Goal: Information Seeking & Learning: Check status

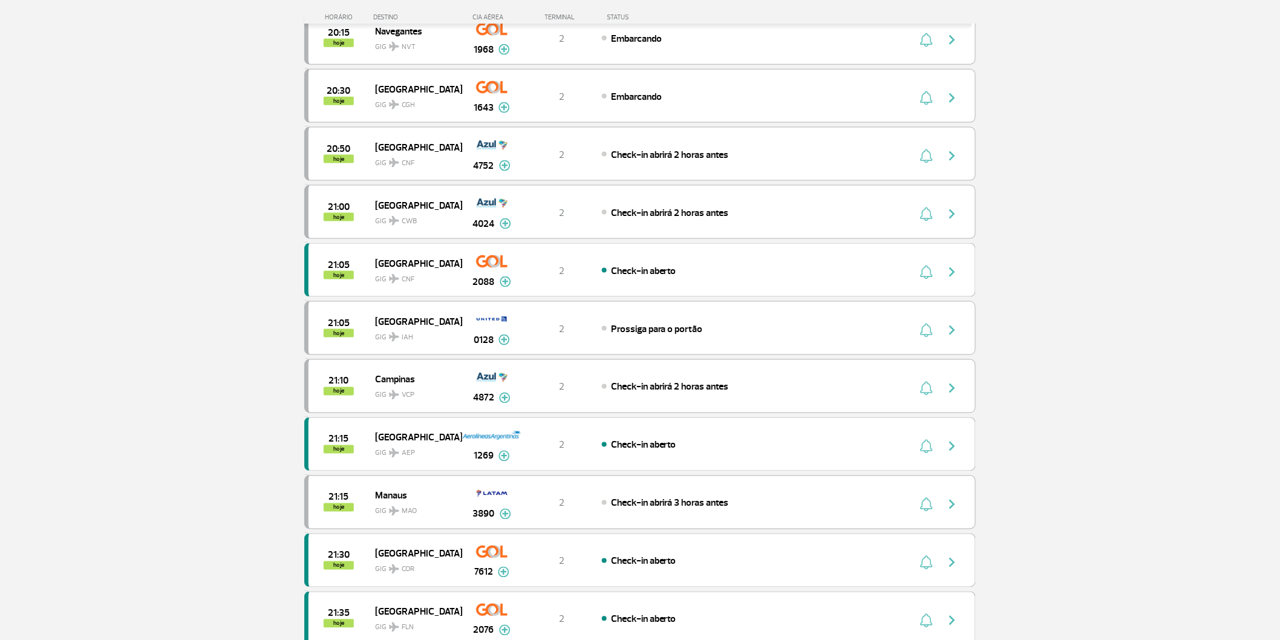
click at [155, 224] on section "Página Inicial > Voos > Painel [PERSON_NAME] Painel [PERSON_NAME] Partidas Cheg…" at bounding box center [640, 164] width 1280 height 1419
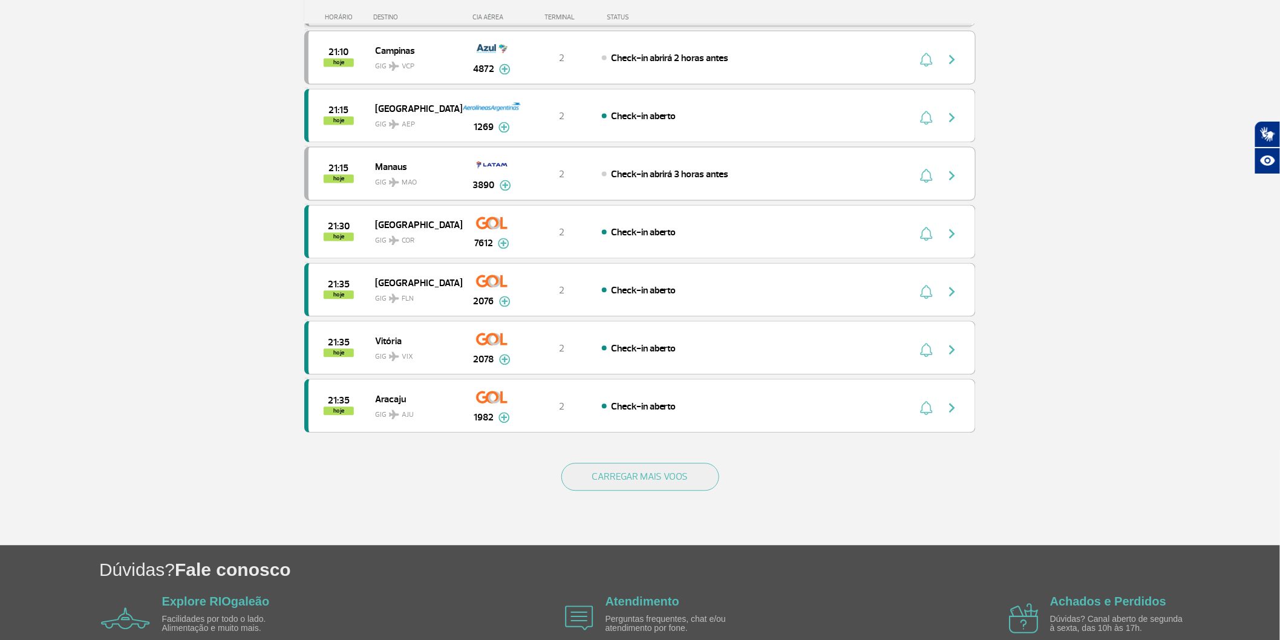
scroll to position [940, 0]
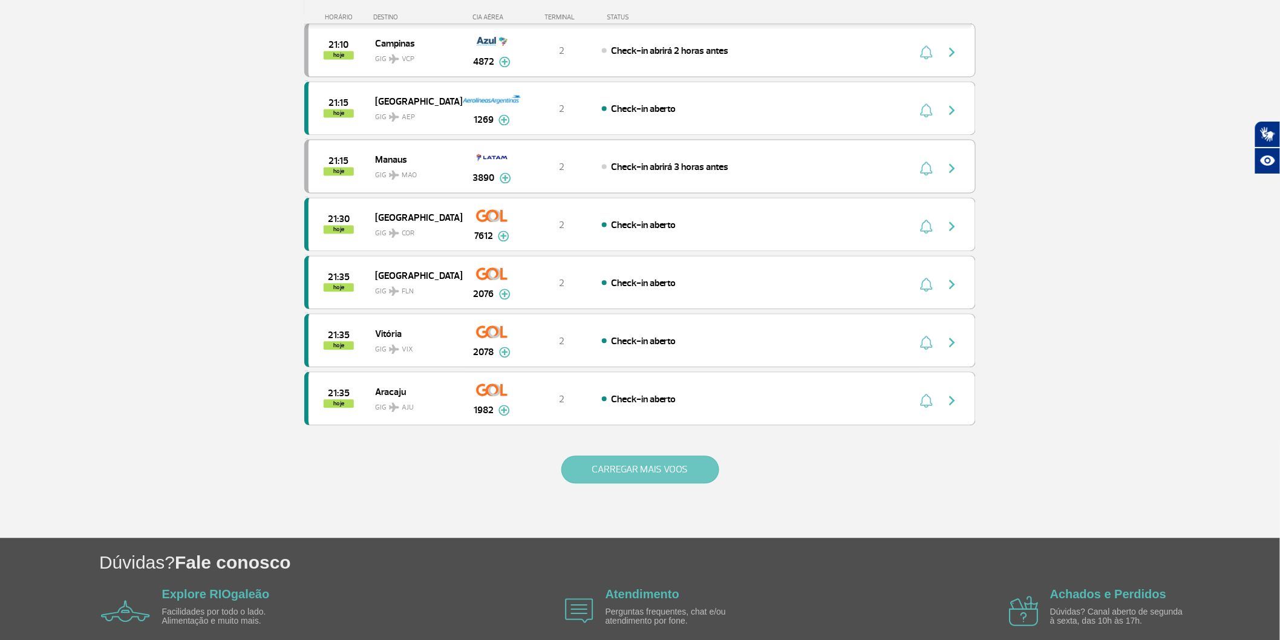
click at [637, 484] on button "CARREGAR MAIS VOOS" at bounding box center [640, 470] width 158 height 28
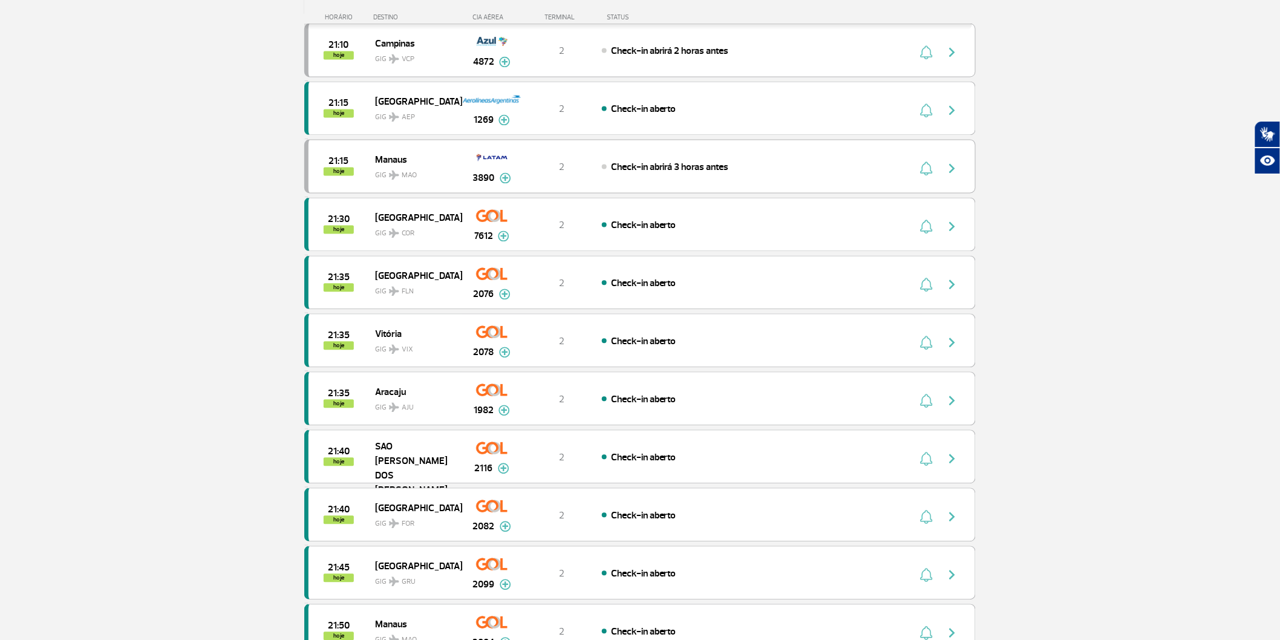
click at [105, 307] on section "Página Inicial > Voos > Painel [PERSON_NAME] Painel [PERSON_NAME] Partidas Cheg…" at bounding box center [640, 410] width 1280 height 2580
click at [114, 322] on section "Página Inicial > Voos > Painel [PERSON_NAME] Painel [PERSON_NAME] Partidas Cheg…" at bounding box center [640, 410] width 1280 height 2580
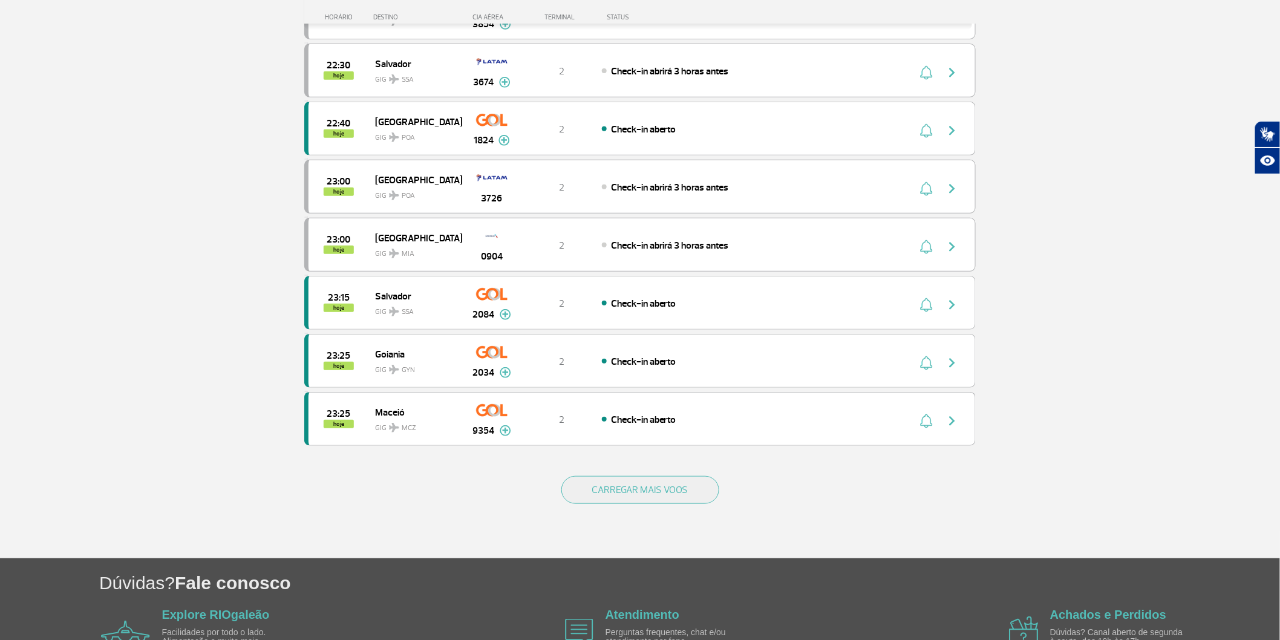
scroll to position [2083, 0]
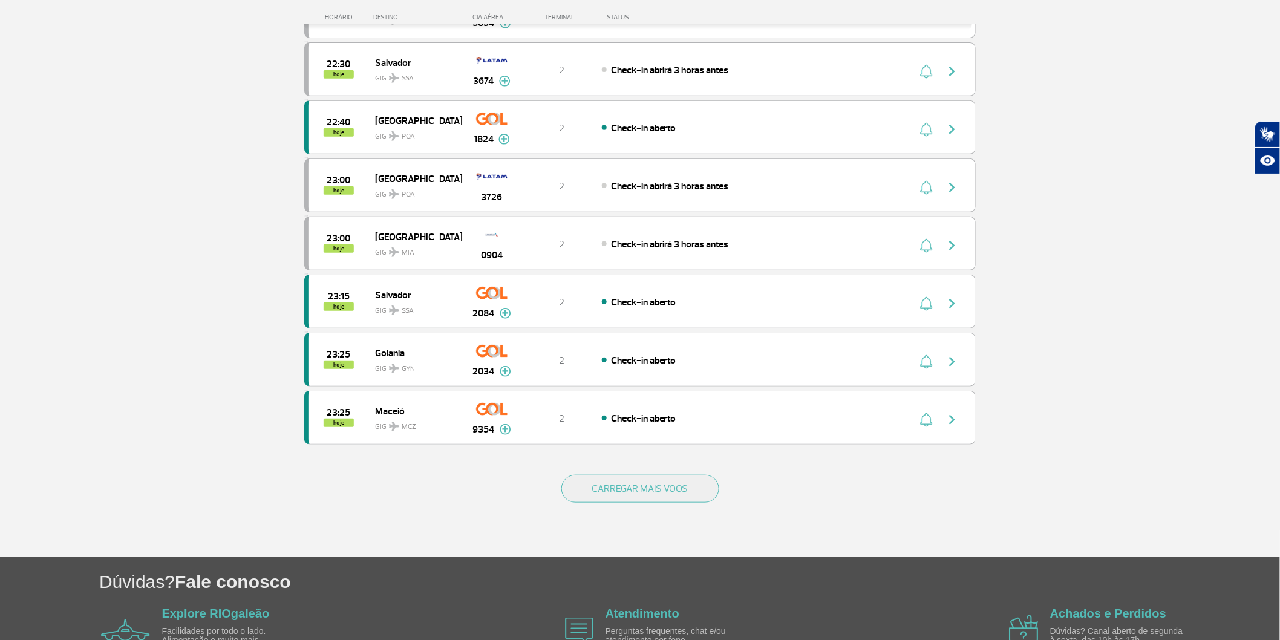
drag, startPoint x: 123, startPoint y: 324, endPoint x: 106, endPoint y: 322, distance: 16.4
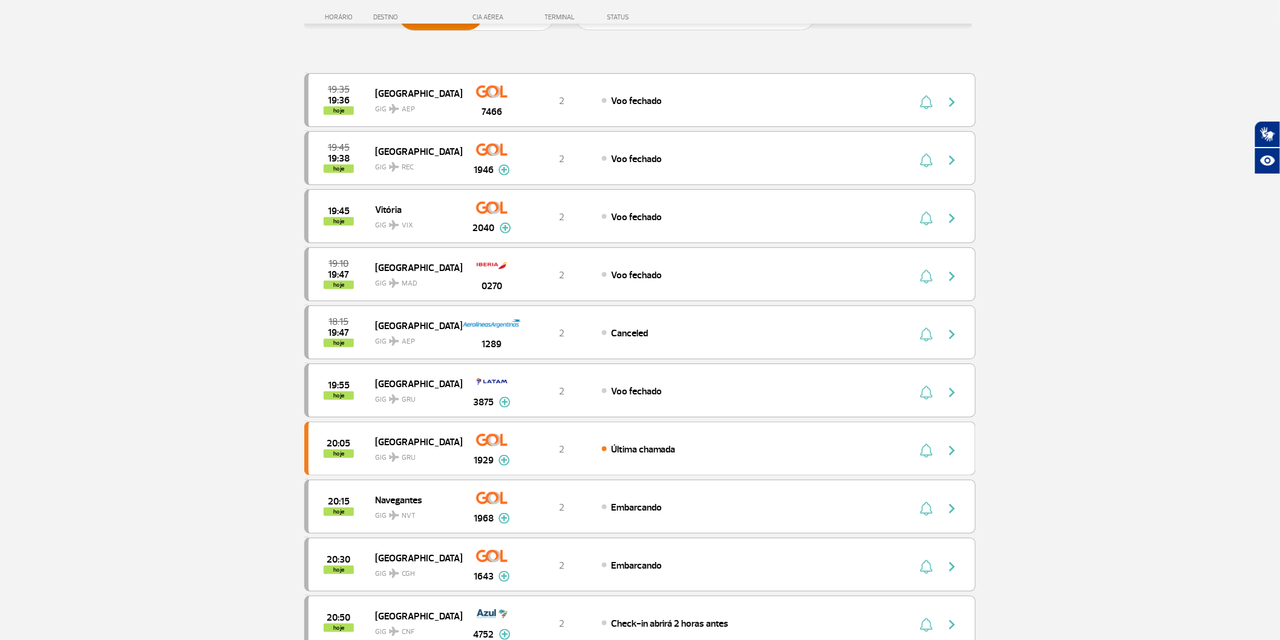
scroll to position [134, 0]
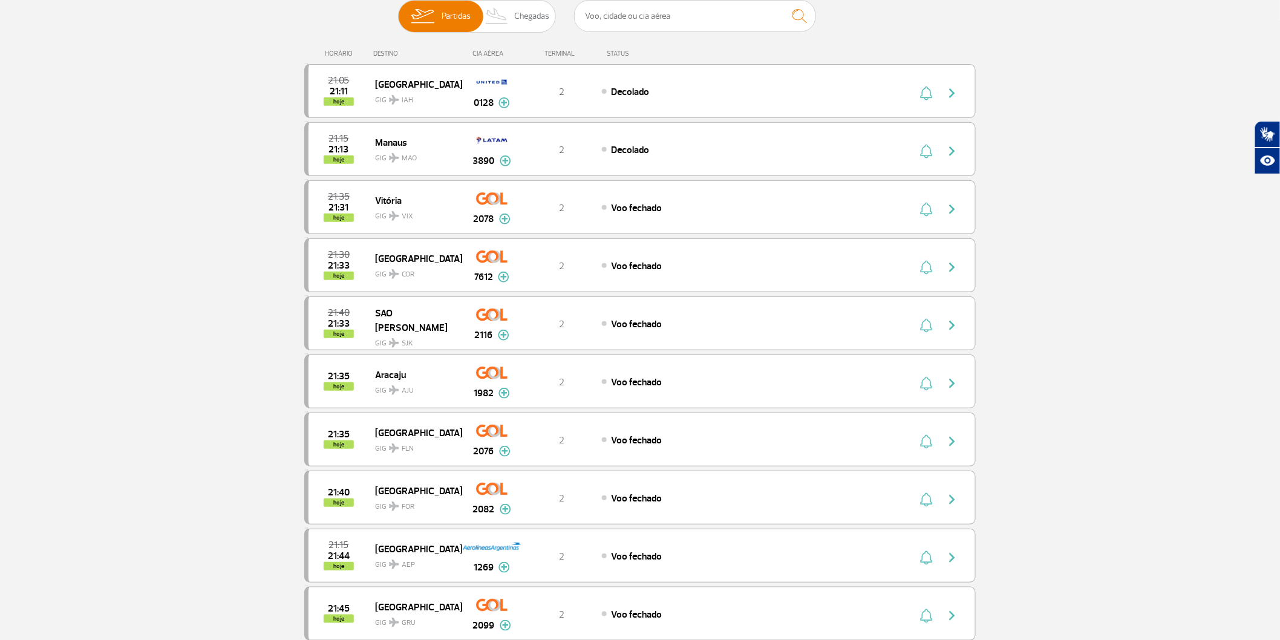
click at [97, 232] on section "Página Inicial > Voos > Painel de Voos Painel de Voos Partidas Chegadas 21:05 2…" at bounding box center [640, 630] width 1280 height 1408
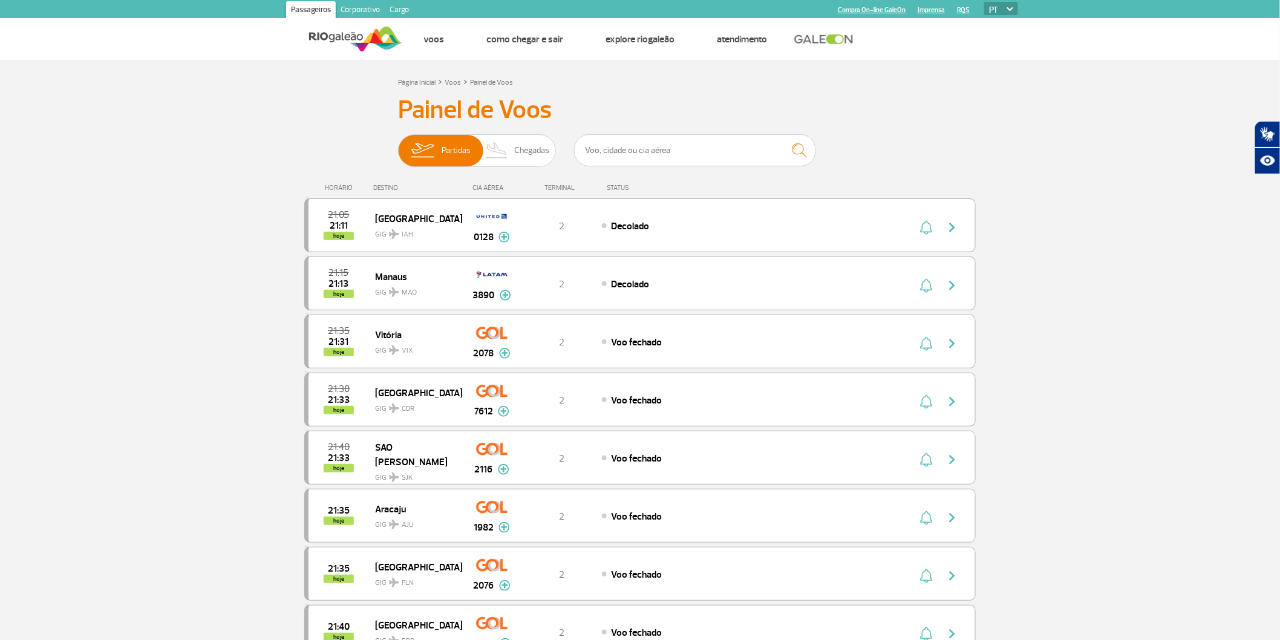
drag, startPoint x: 122, startPoint y: 313, endPoint x: 130, endPoint y: 309, distance: 8.9
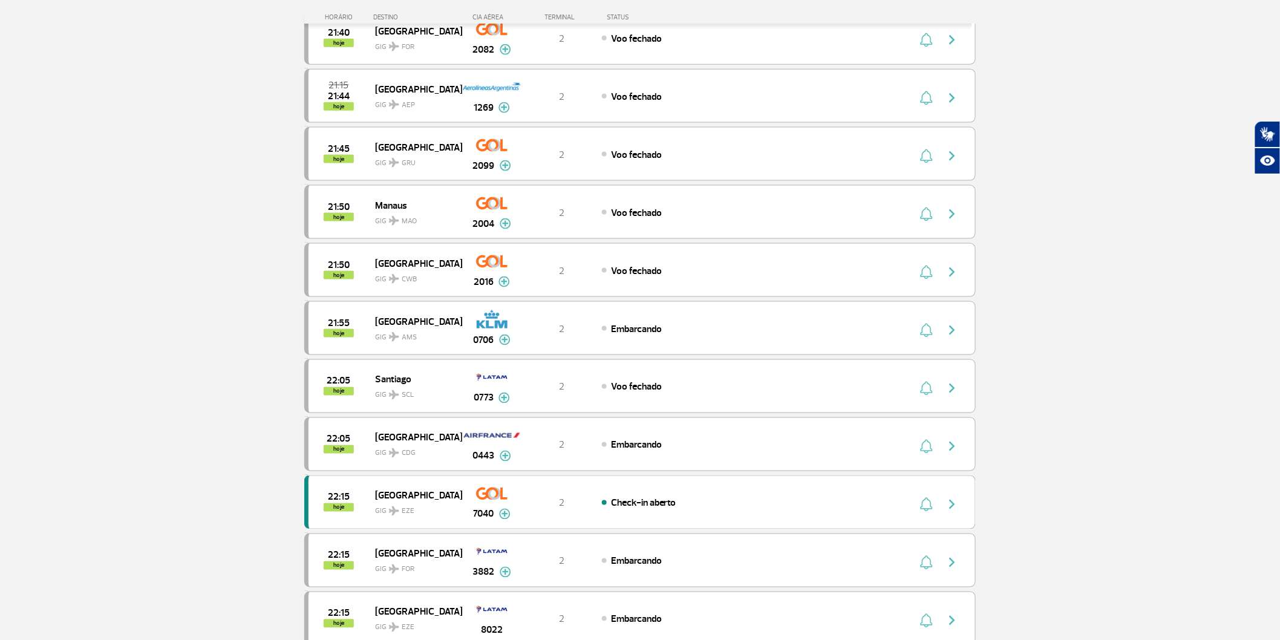
click at [135, 299] on section "Página Inicial > Voos > Painel de Voos Painel de Voos Partidas Chegadas 21:05 2…" at bounding box center [640, 164] width 1280 height 1419
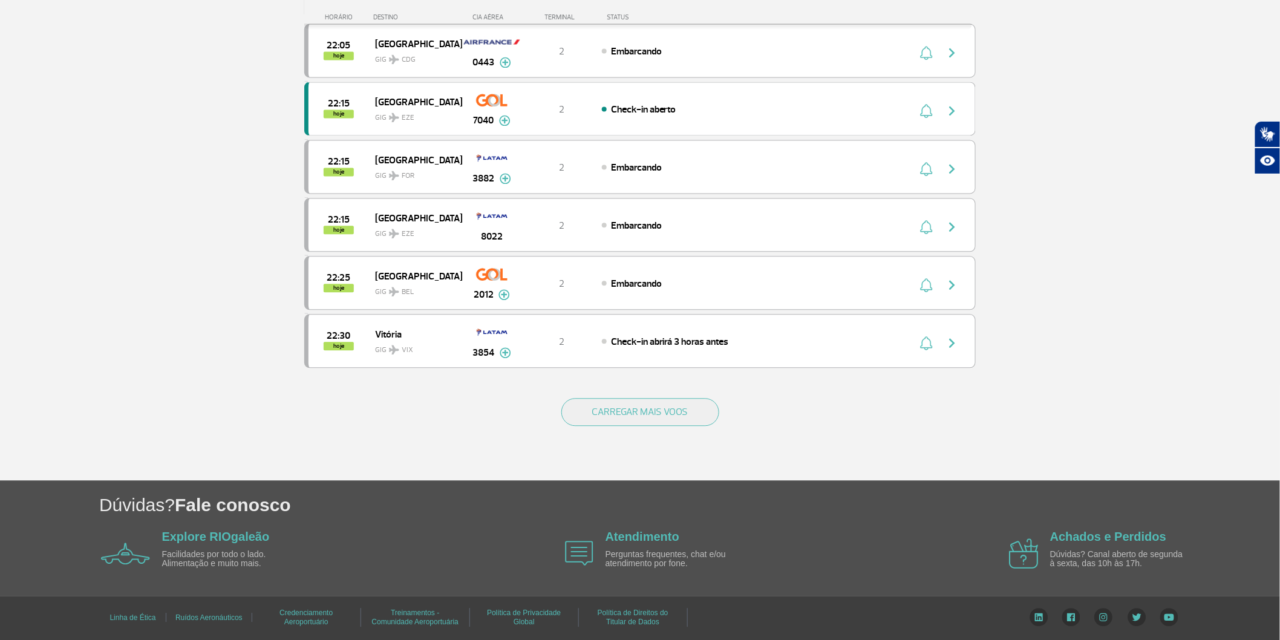
scroll to position [1007, 0]
click at [648, 426] on button "CARREGAR MAIS VOOS" at bounding box center [640, 412] width 158 height 28
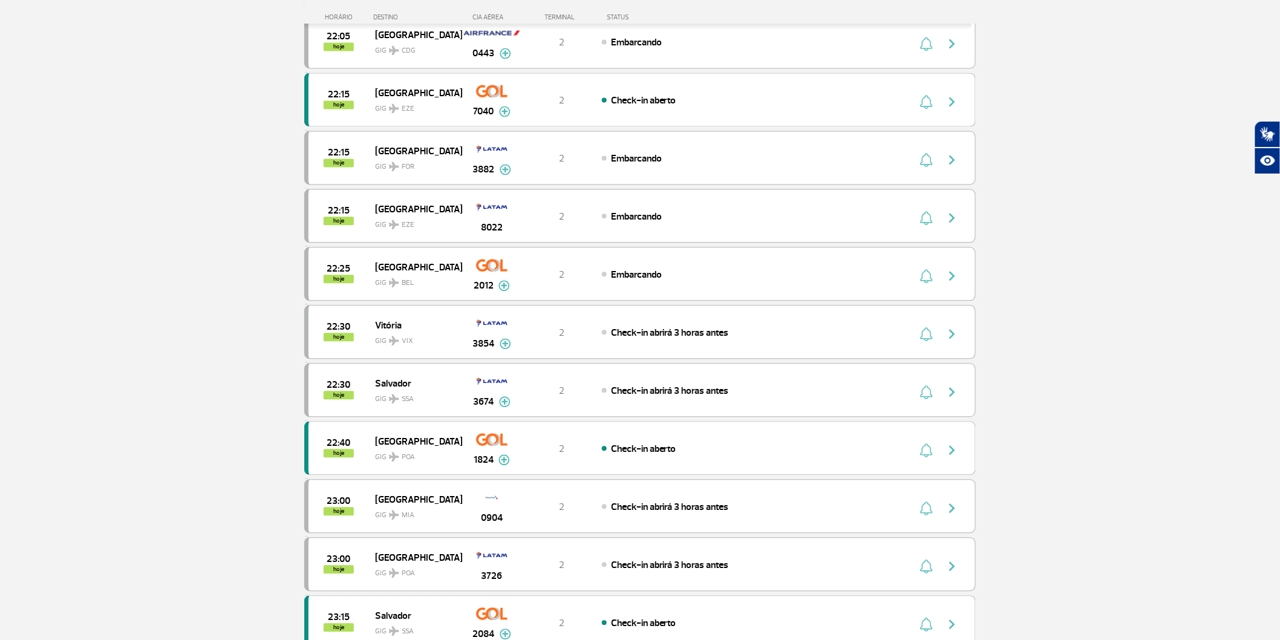
click at [177, 321] on section "Página Inicial > Voos > Painel de Voos Painel de Voos Partidas Chegadas 21:05 2…" at bounding box center [640, 337] width 1280 height 2571
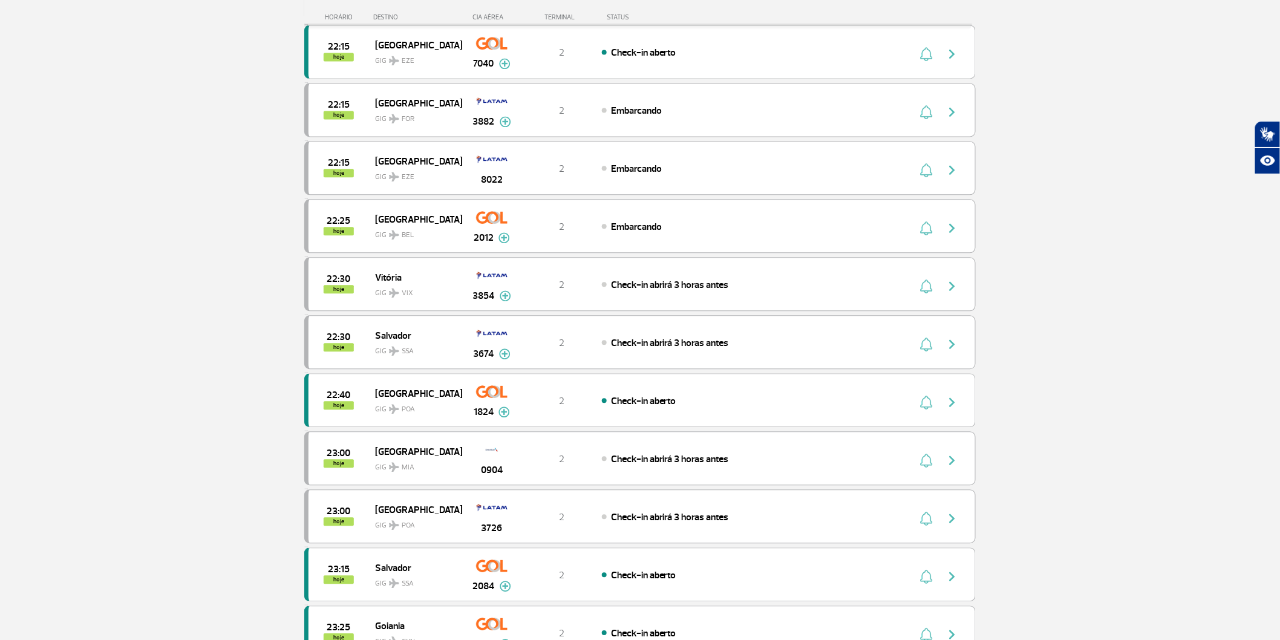
scroll to position [1075, 0]
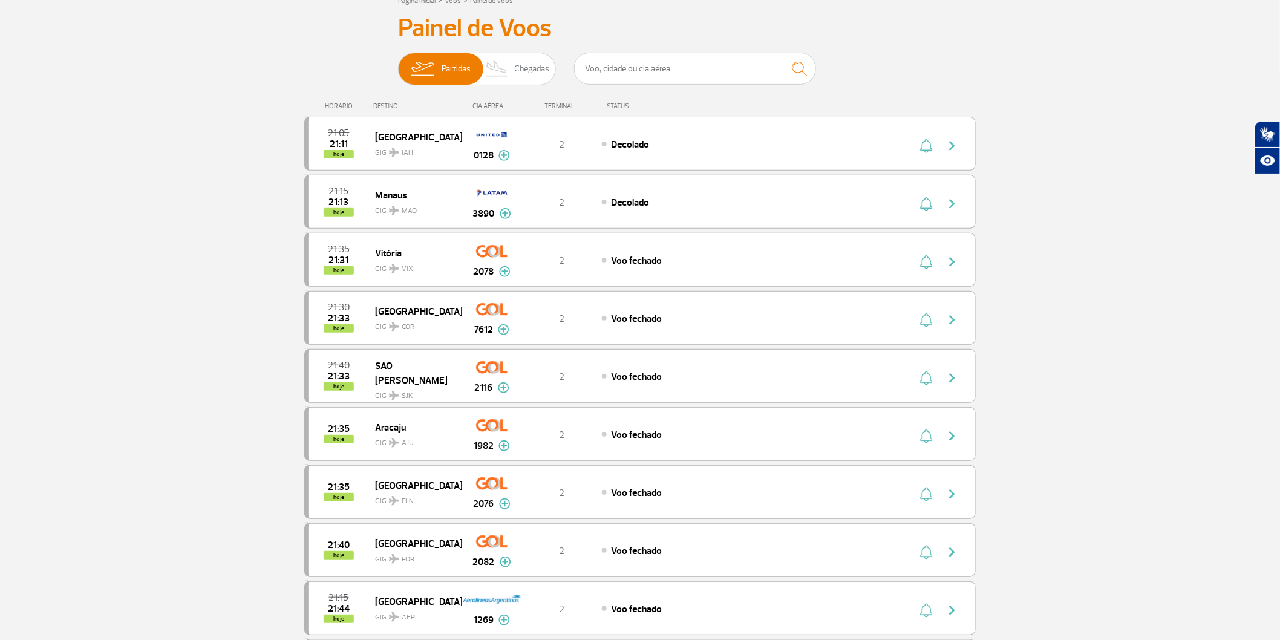
scroll to position [67, 0]
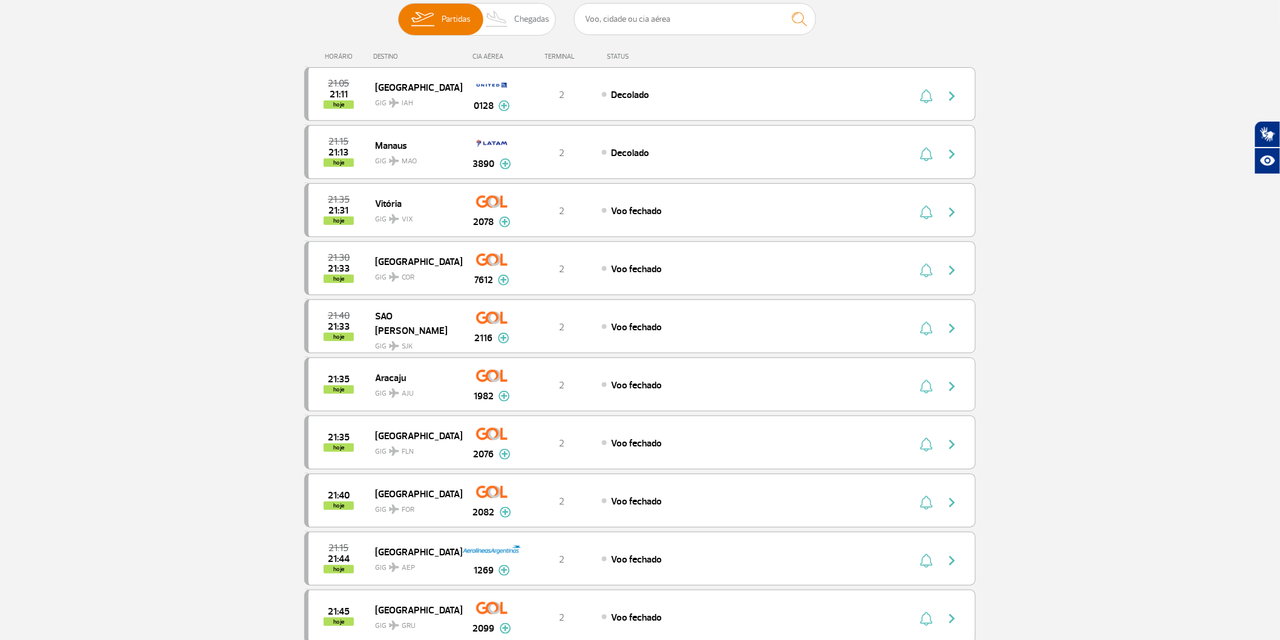
scroll to position [134, 0]
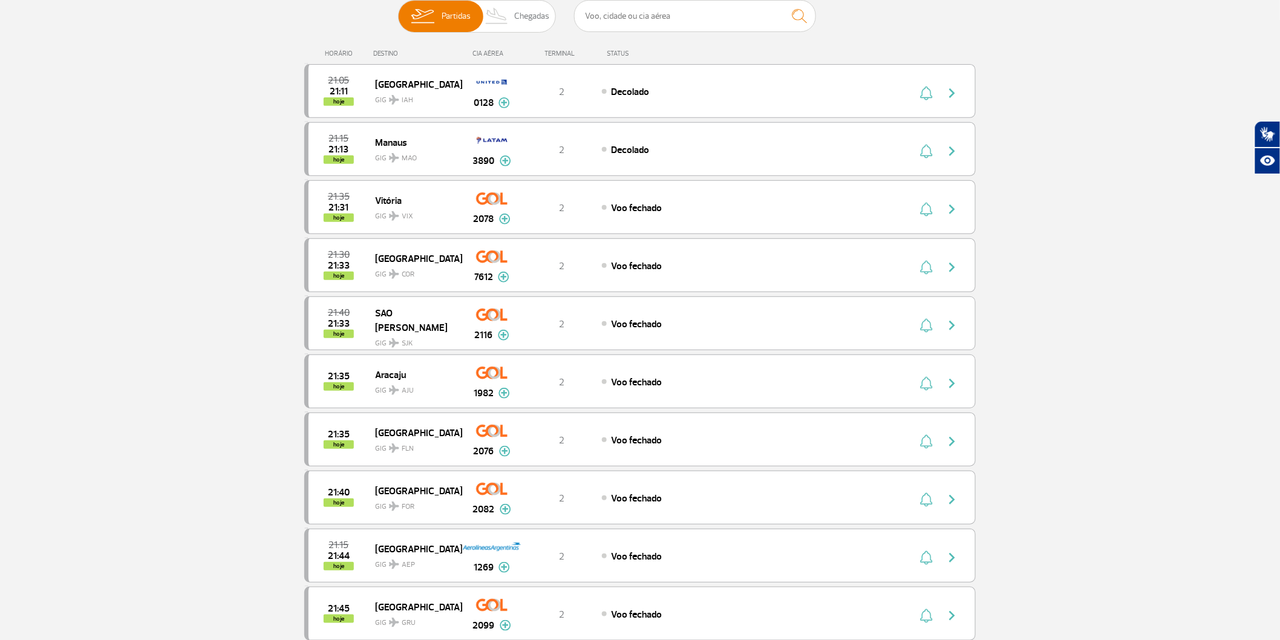
click at [122, 336] on section "Página Inicial > Voos > Painel de Voos Painel de Voos Partidas Chegadas 21:05 2…" at bounding box center [640, 630] width 1280 height 1408
click at [123, 336] on section "Página Inicial > Voos > Painel de Voos Painel de Voos Partidas Chegadas 21:05 2…" at bounding box center [640, 630] width 1280 height 1408
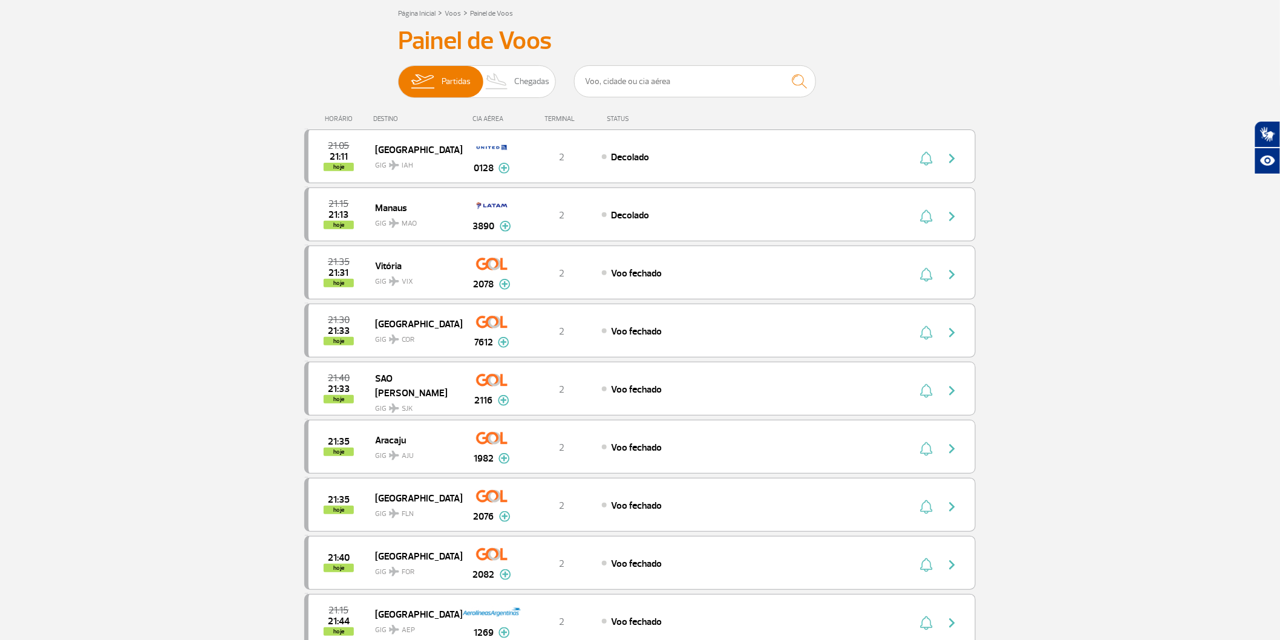
scroll to position [0, 0]
